Goal: Communication & Community: Share content

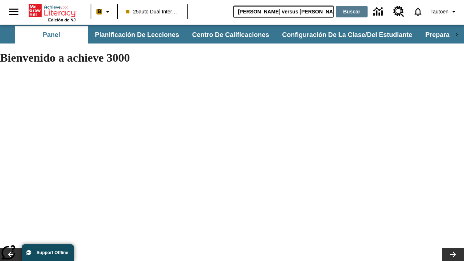
type input "[PERSON_NAME] versus [PERSON_NAME]"
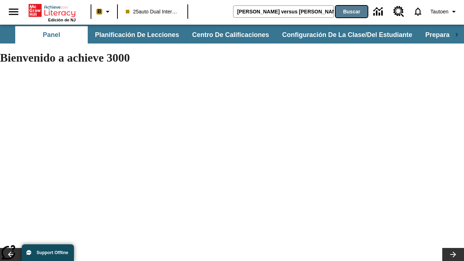
click at [350, 12] on button "Buscar" at bounding box center [352, 12] width 32 height 12
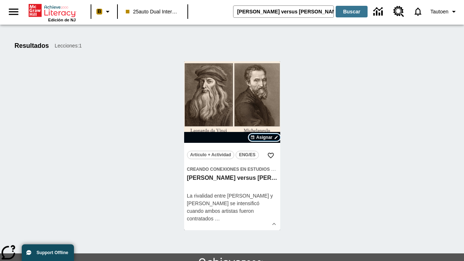
click at [265, 138] on span "Asignar" at bounding box center [265, 137] width 16 height 7
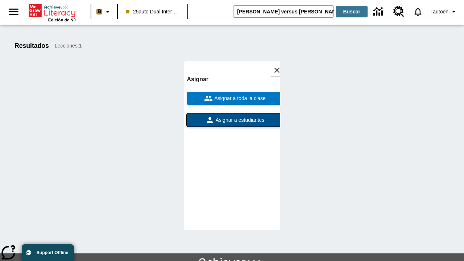
click at [232, 120] on span "Asignar a estudiantes" at bounding box center [239, 120] width 50 height 8
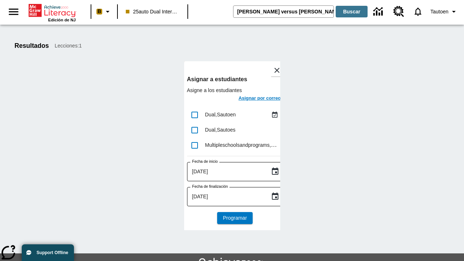
click at [194, 115] on input "lesson details" at bounding box center [194, 114] width 15 height 15
checkbox input "true"
click at [253, 99] on h6 "Asignar por correo" at bounding box center [260, 98] width 42 height 8
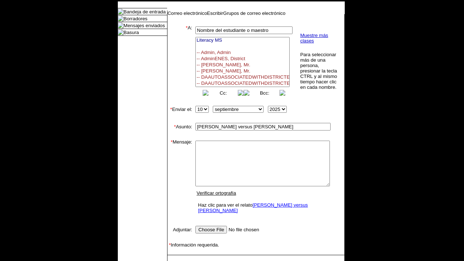
select select
